Goal: Information Seeking & Learning: Learn about a topic

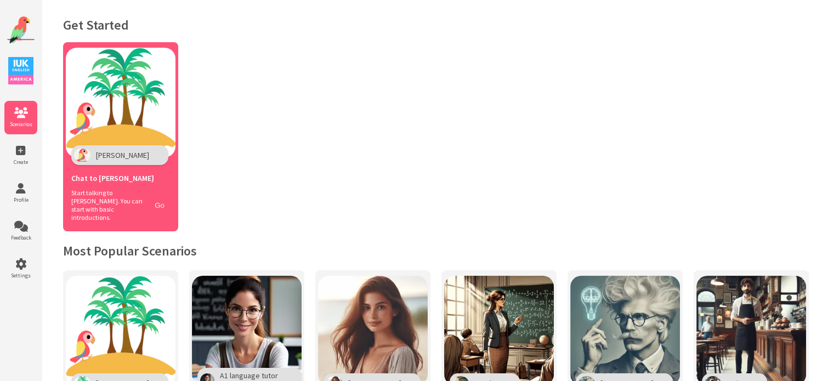
click at [166, 202] on button "Go" at bounding box center [159, 205] width 21 height 16
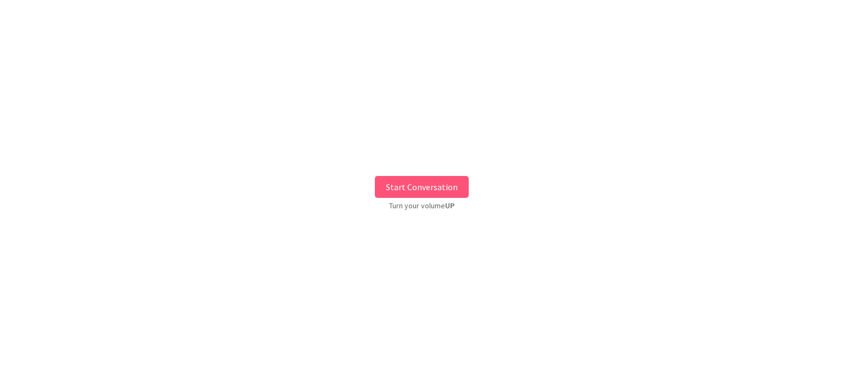
click at [448, 193] on button "Start Conversation" at bounding box center [422, 187] width 94 height 22
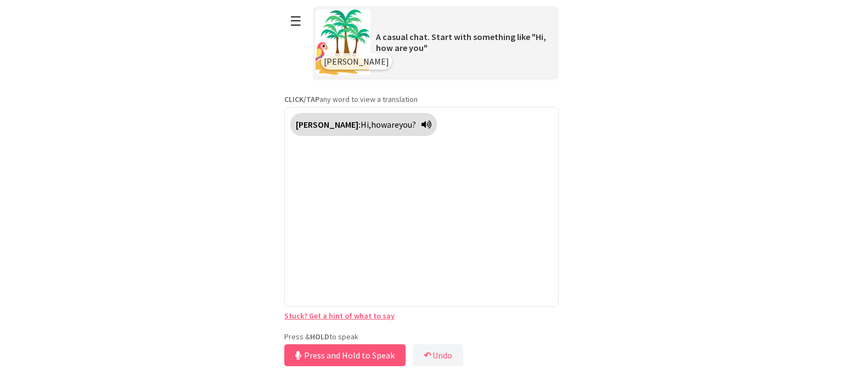
click at [391, 327] on div "**********" at bounding box center [421, 184] width 274 height 369
click at [377, 359] on button "Release to Stop Speaking" at bounding box center [343, 355] width 118 height 22
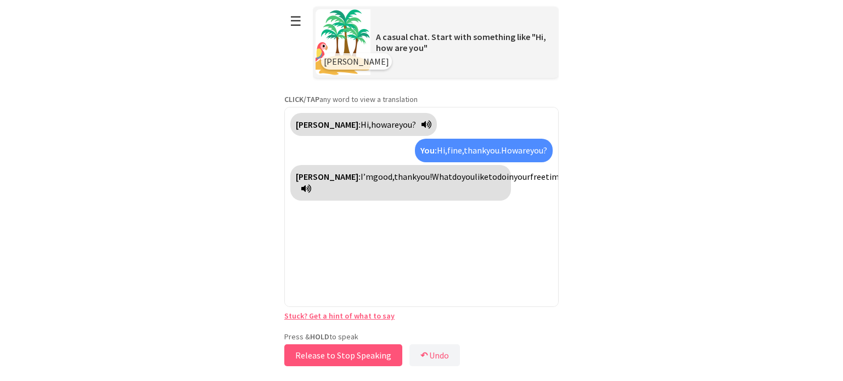
click at [377, 359] on button "Release to Stop Speaking" at bounding box center [343, 355] width 118 height 22
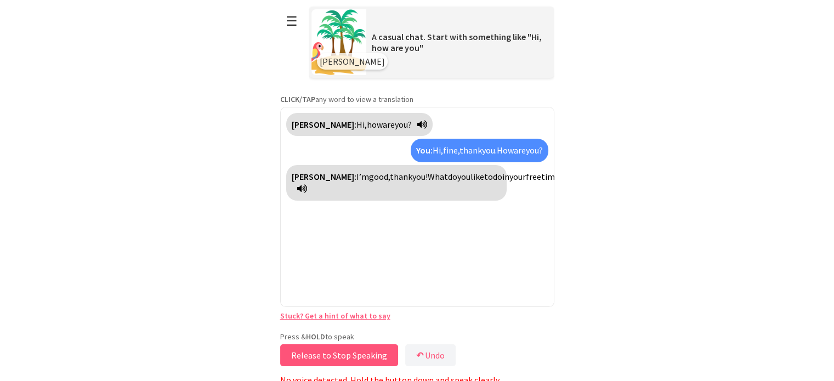
click at [377, 359] on button "Release to Stop Speaking" at bounding box center [339, 355] width 118 height 22
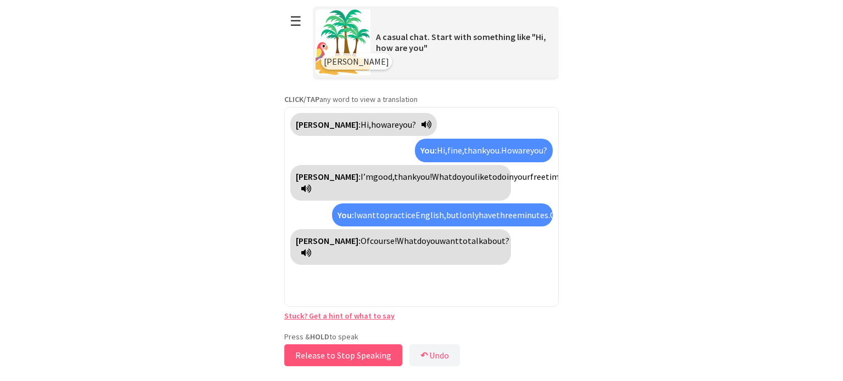
click at [377, 359] on button "Release to Stop Speaking" at bounding box center [343, 355] width 118 height 22
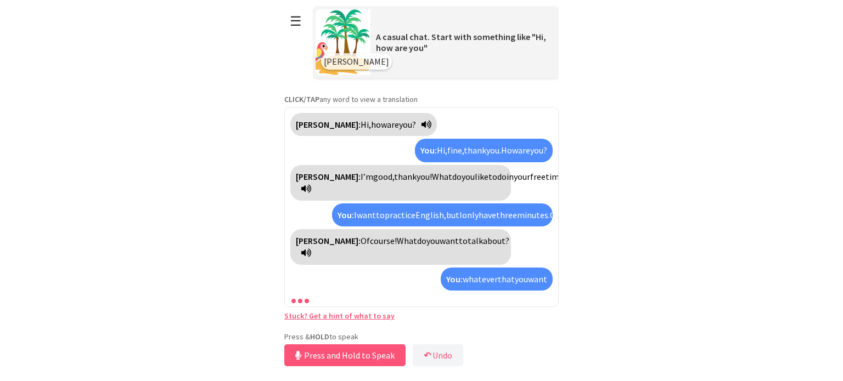
scroll to position [12, 0]
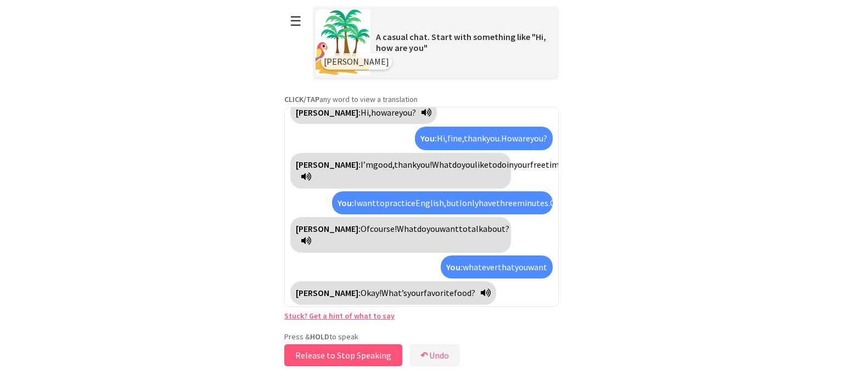
click at [377, 359] on button "Release to Stop Speaking" at bounding box center [343, 355] width 118 height 22
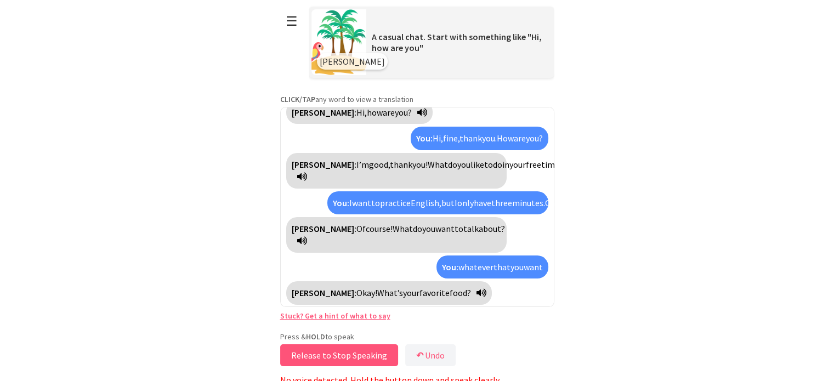
click at [377, 359] on button "Release to Stop Speaking" at bounding box center [339, 355] width 118 height 22
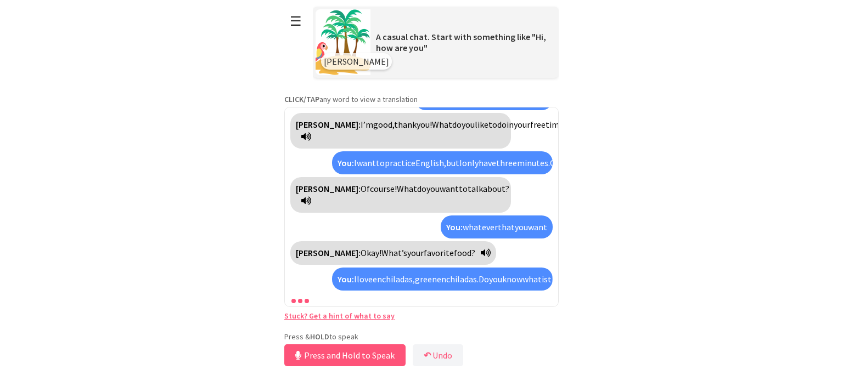
scroll to position [89, 0]
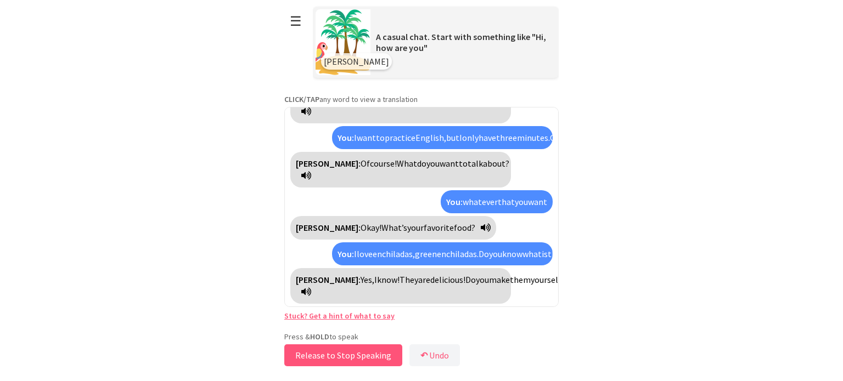
click at [358, 361] on button "Release to Stop Speaking" at bounding box center [343, 355] width 118 height 22
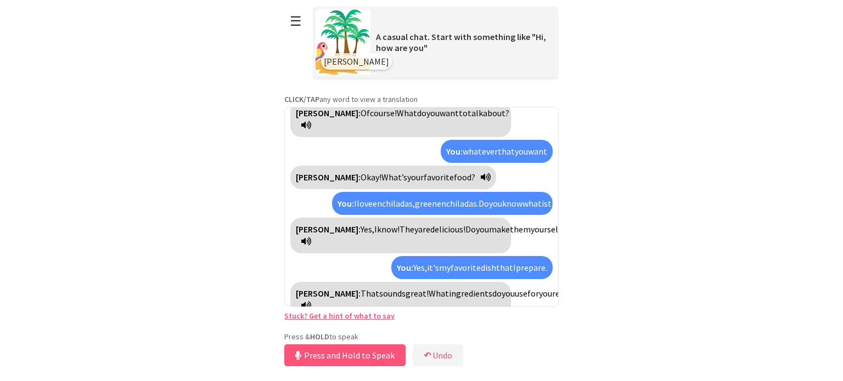
scroll to position [153, 0]
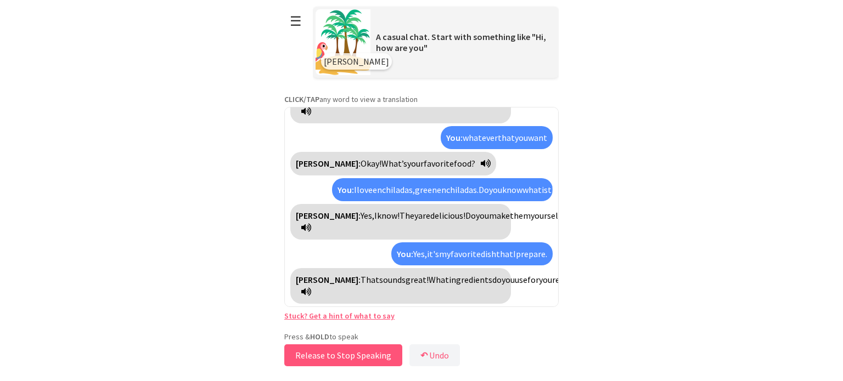
click at [338, 361] on button "Release to Stop Speaking" at bounding box center [343, 355] width 118 height 22
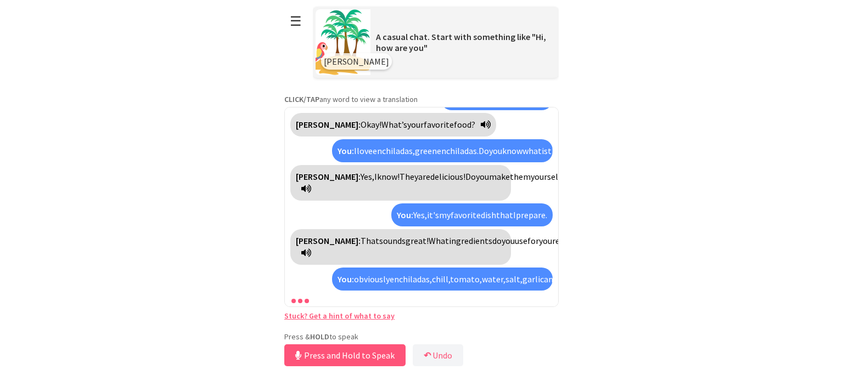
scroll to position [267, 0]
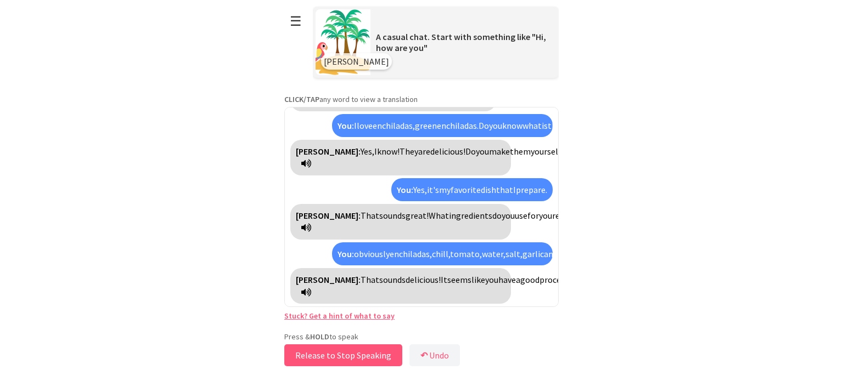
click at [312, 355] on button "Release to Stop Speaking" at bounding box center [343, 355] width 118 height 22
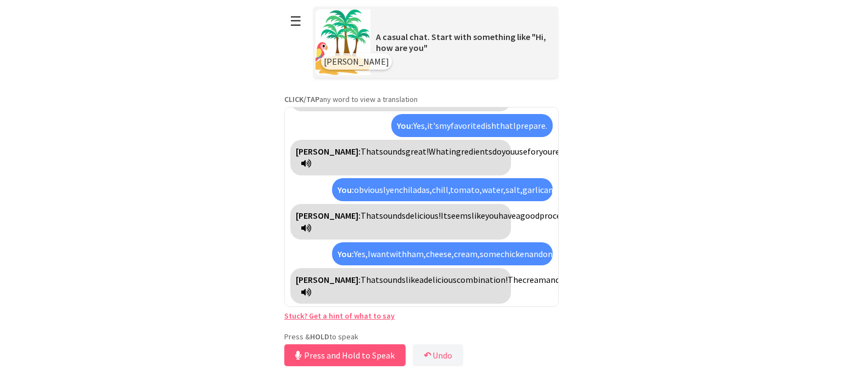
scroll to position [368, 0]
click at [362, 359] on button "Release to Stop Speaking" at bounding box center [343, 355] width 118 height 22
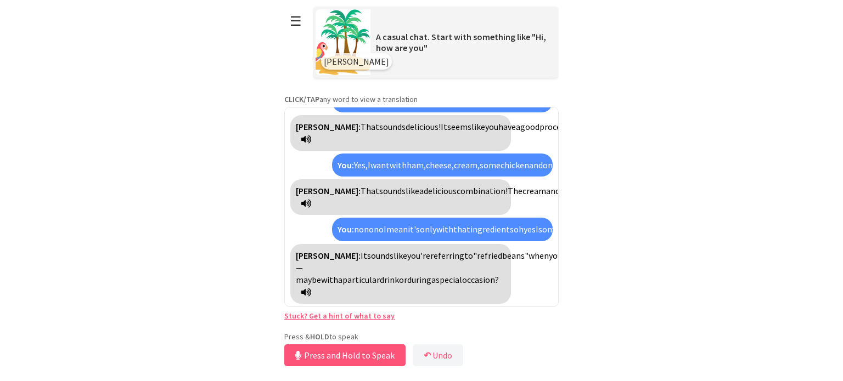
scroll to position [518, 0]
click at [351, 355] on button "Release to Stop Speaking" at bounding box center [343, 355] width 118 height 22
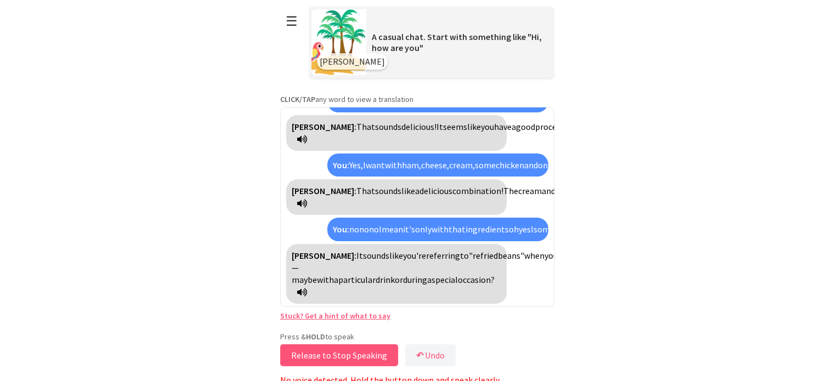
click at [351, 355] on button "Release to Stop Speaking" at bounding box center [339, 355] width 118 height 22
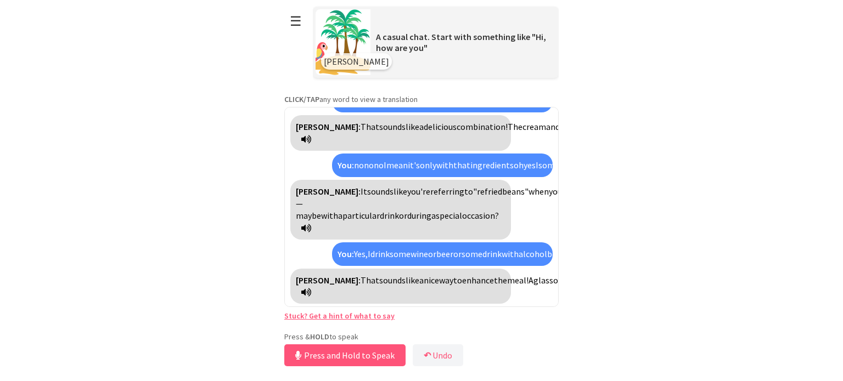
scroll to position [643, 0]
click at [346, 356] on button "Release to Stop Speaking" at bounding box center [343, 355] width 118 height 22
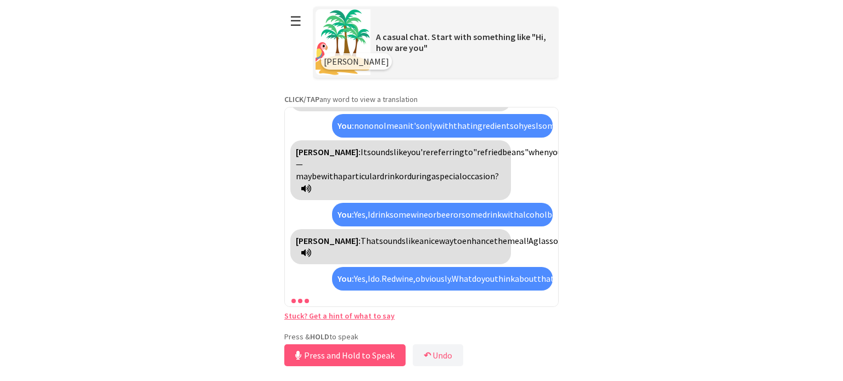
scroll to position [770, 0]
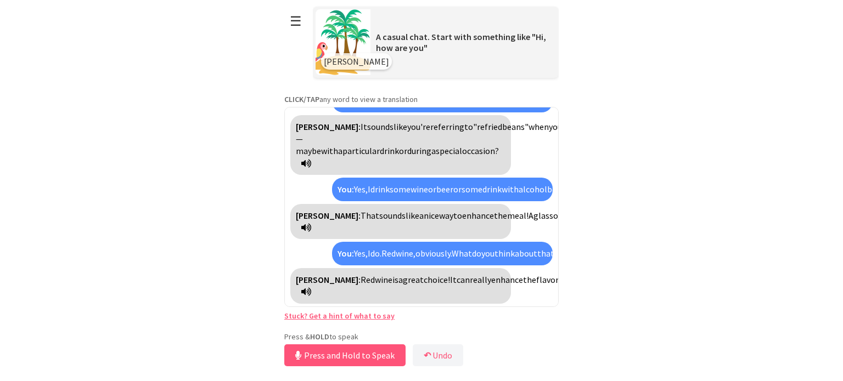
click at [833, 274] on span "tannins" at bounding box center [847, 279] width 29 height 11
click at [833, 274] on span "taninos" at bounding box center [847, 279] width 29 height 11
click at [833, 274] on span "tannins" at bounding box center [847, 279] width 29 height 11
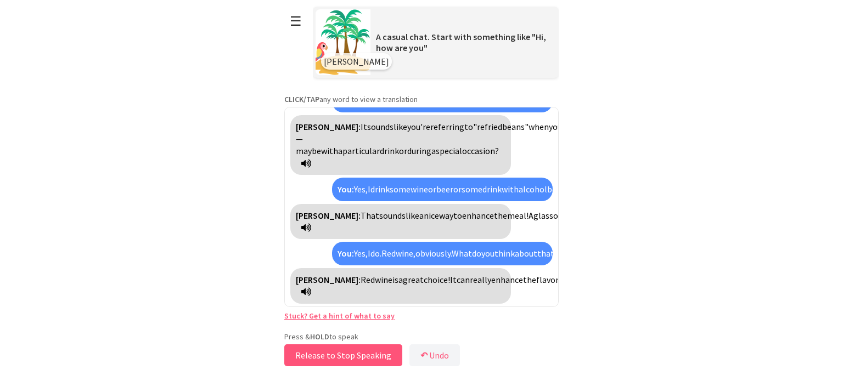
click at [365, 357] on button "Release to Stop Speaking" at bounding box center [343, 355] width 118 height 22
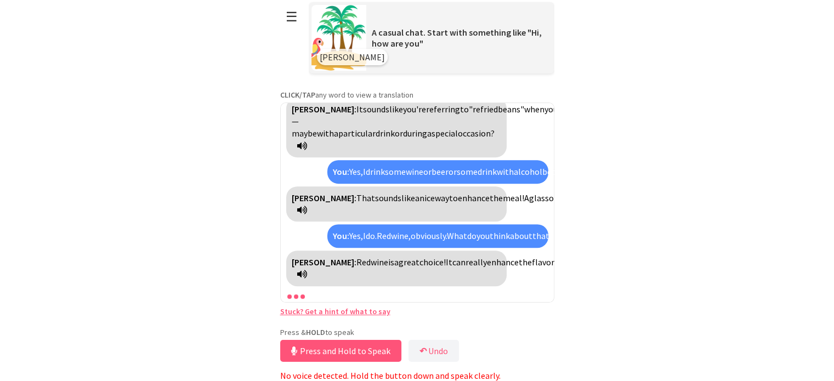
scroll to position [783, 0]
click at [420, 353] on b "↶" at bounding box center [423, 351] width 7 height 11
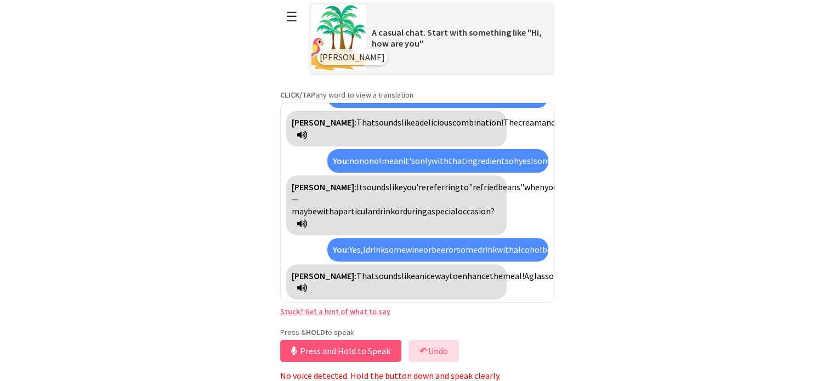
scroll to position [643, 0]
click at [330, 354] on button "Release to Stop Speaking" at bounding box center [339, 351] width 118 height 22
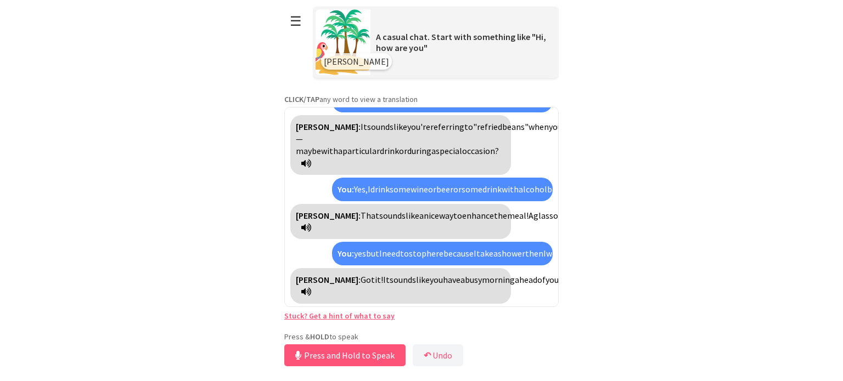
scroll to position [770, 0]
click at [782, 285] on span "recipes" at bounding box center [795, 279] width 27 height 11
click at [311, 293] on icon at bounding box center [306, 291] width 10 height 9
click at [352, 353] on button "Release to Stop Speaking" at bounding box center [343, 355] width 118 height 22
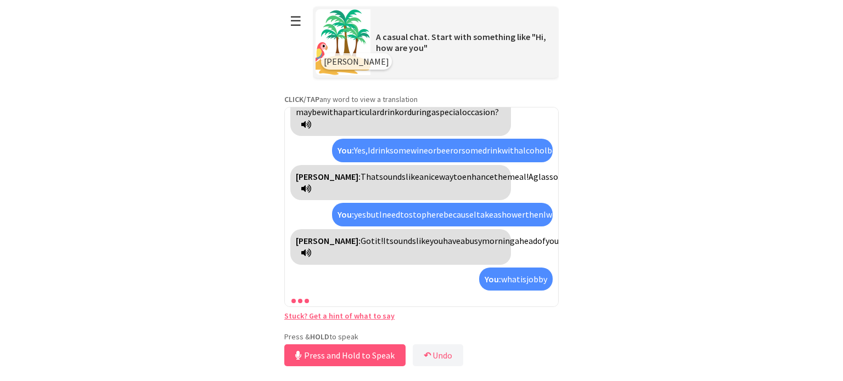
scroll to position [871, 0]
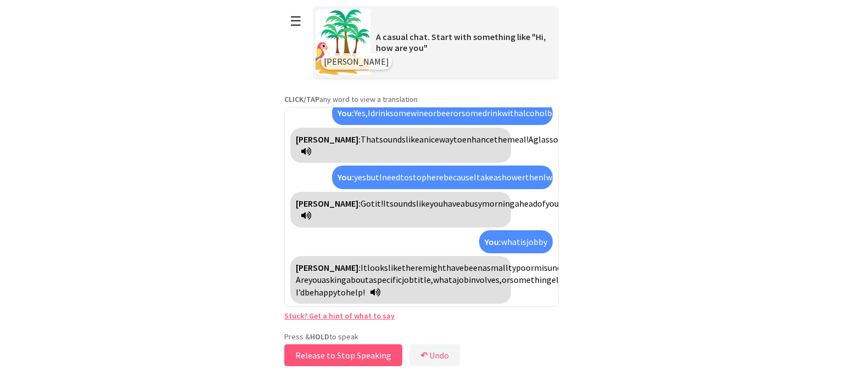
click at [355, 359] on button "Release to Stop Speaking" at bounding box center [343, 355] width 118 height 22
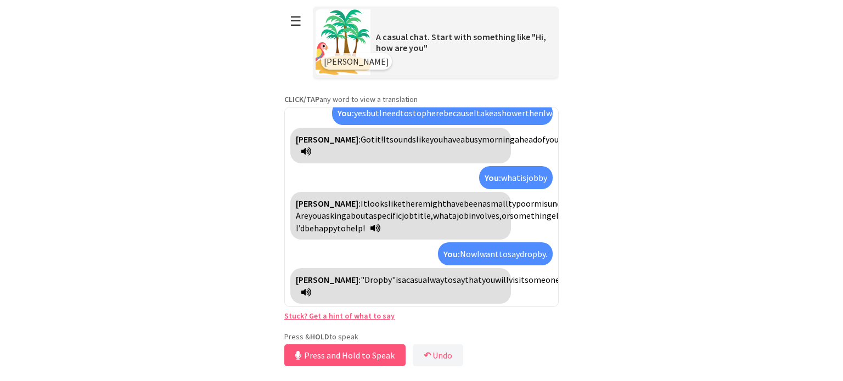
scroll to position [917, 0]
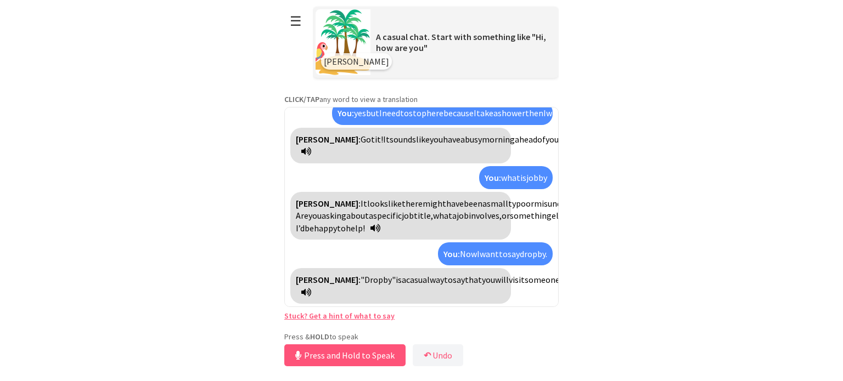
click at [560, 274] on span "briefly" at bounding box center [572, 279] width 25 height 11
click at [302, 21] on button "☰" at bounding box center [295, 21] width 23 height 28
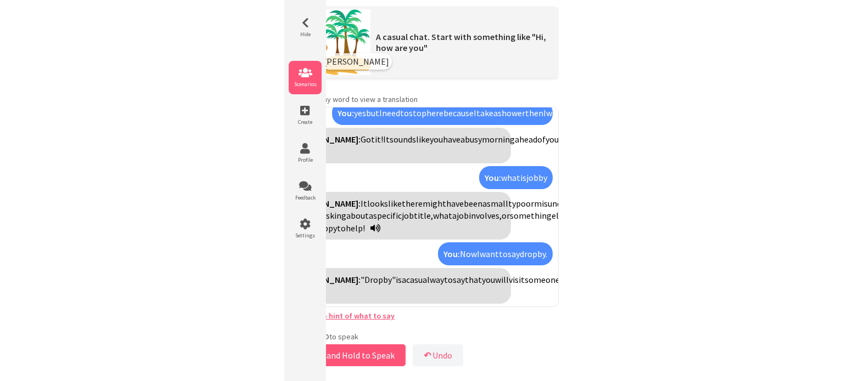
click at [310, 81] on span "Scenarios" at bounding box center [305, 84] width 33 height 7
